Goal: Navigation & Orientation: Find specific page/section

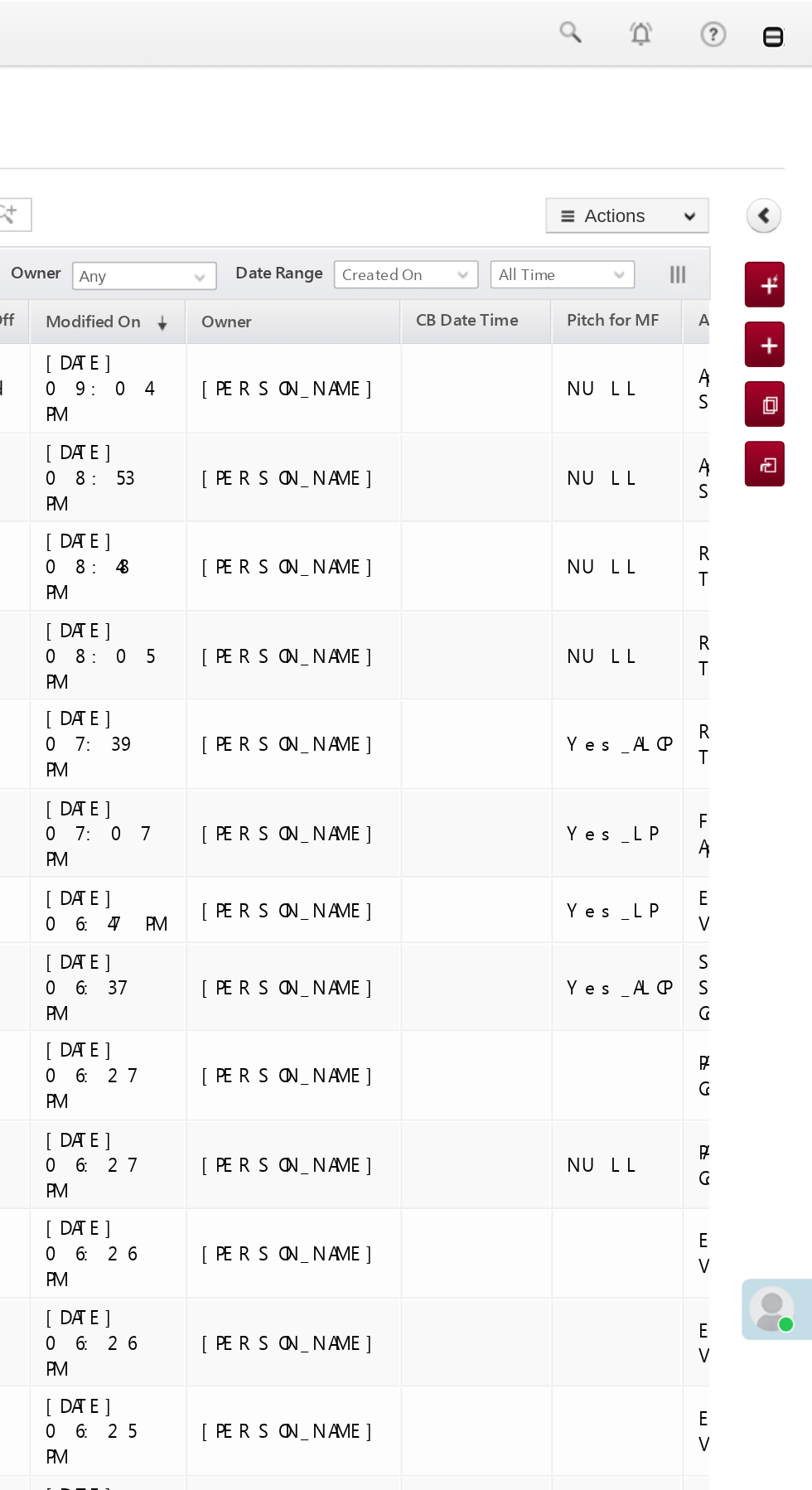
click at [793, 24] on link at bounding box center [788, 21] width 13 height 13
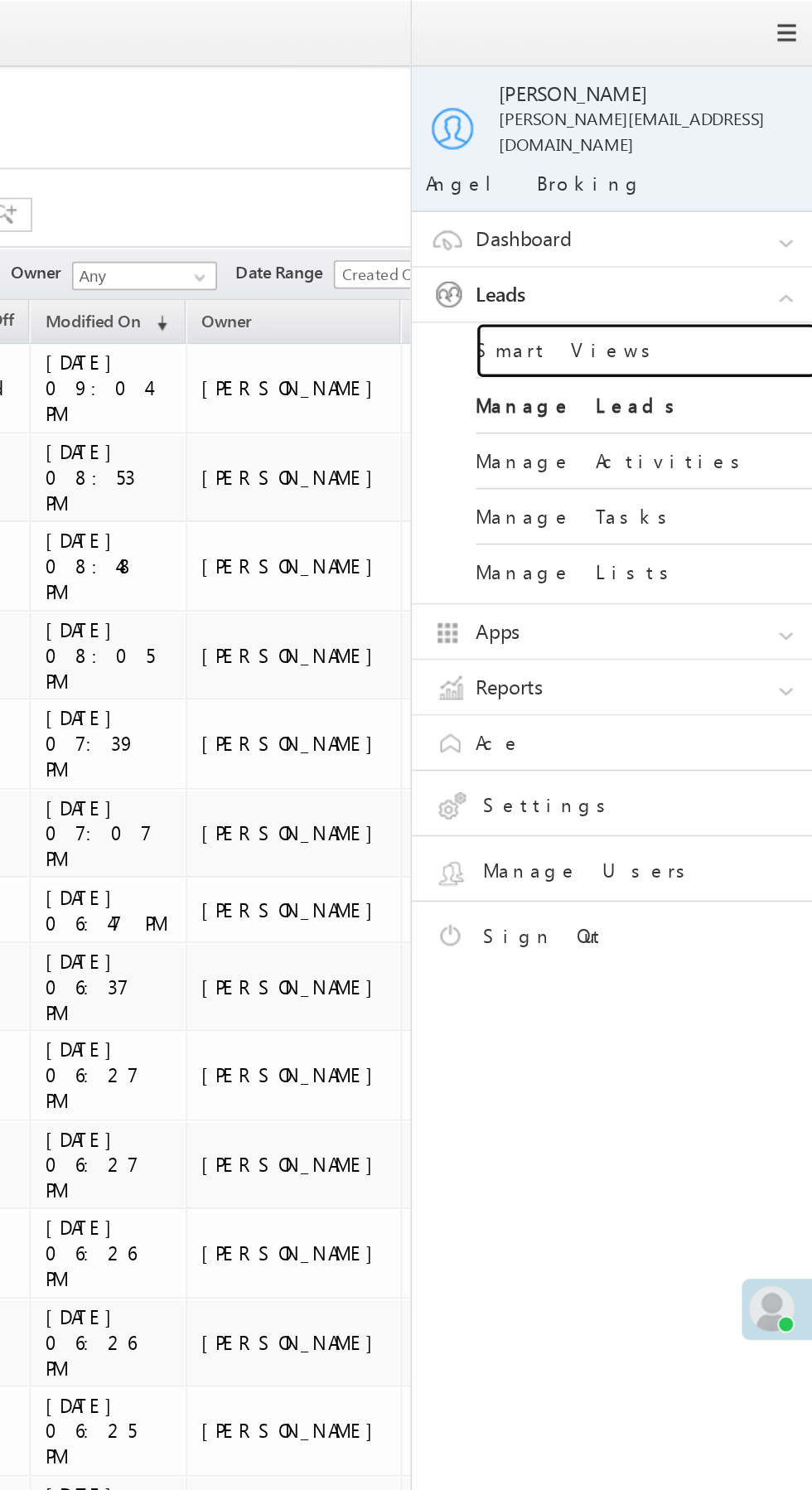
click at [737, 191] on link "Smart Views" at bounding box center [715, 203] width 199 height 32
